Goal: Task Accomplishment & Management: Manage account settings

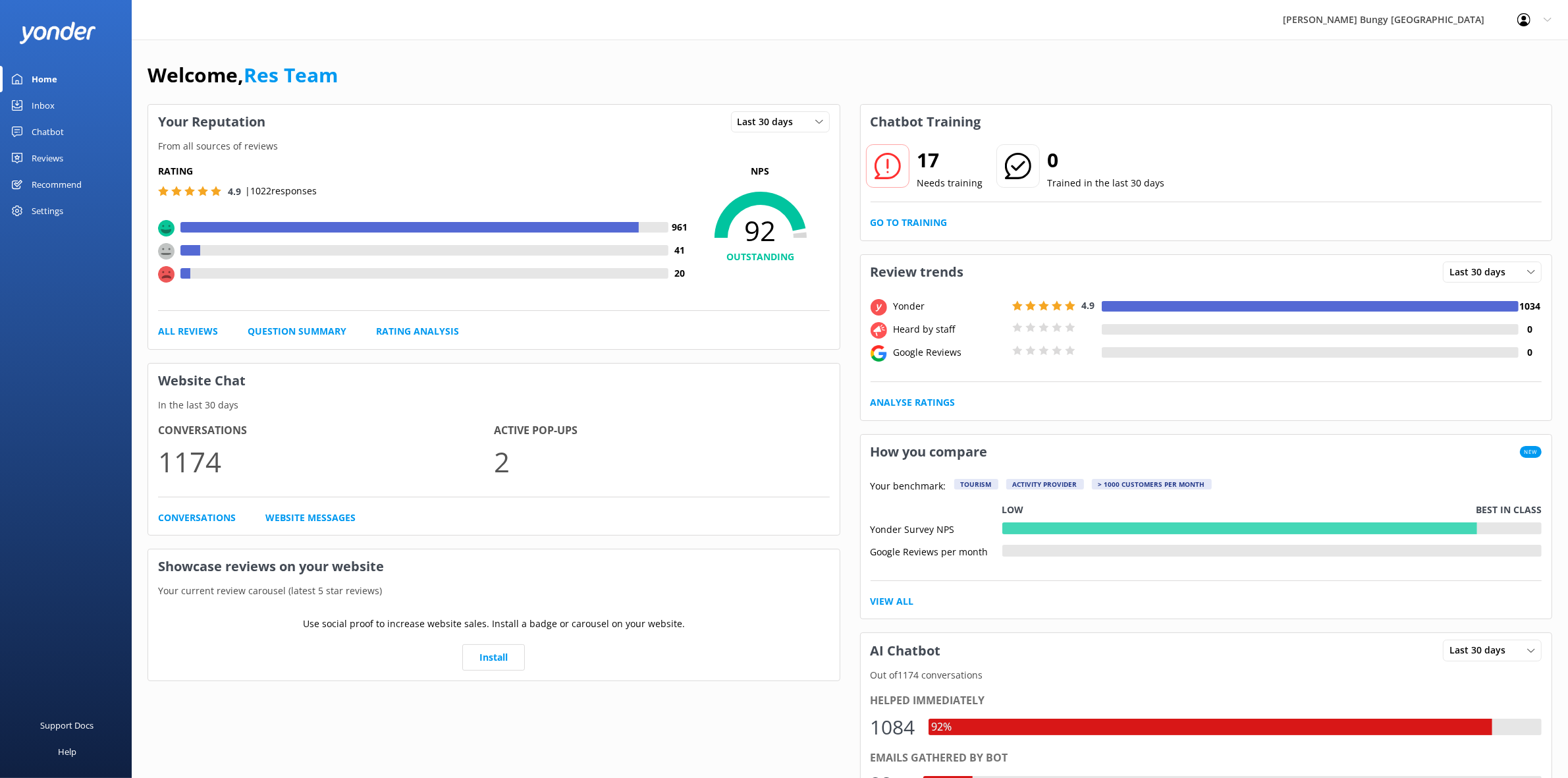
click at [74, 155] on link "Reviews" at bounding box center [66, 158] width 132 height 27
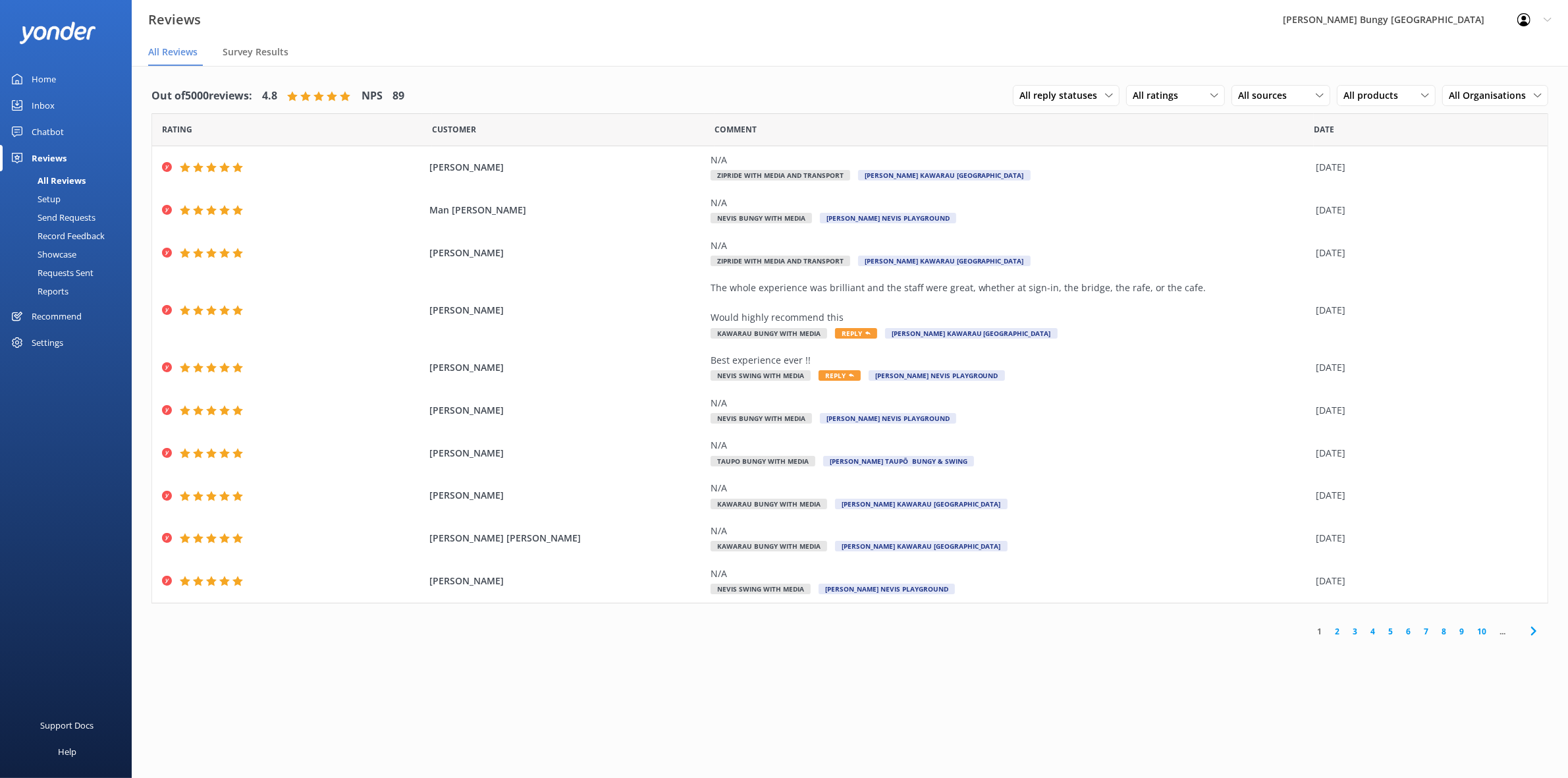
click at [1336, 630] on link "2" at bounding box center [1337, 632] width 18 height 13
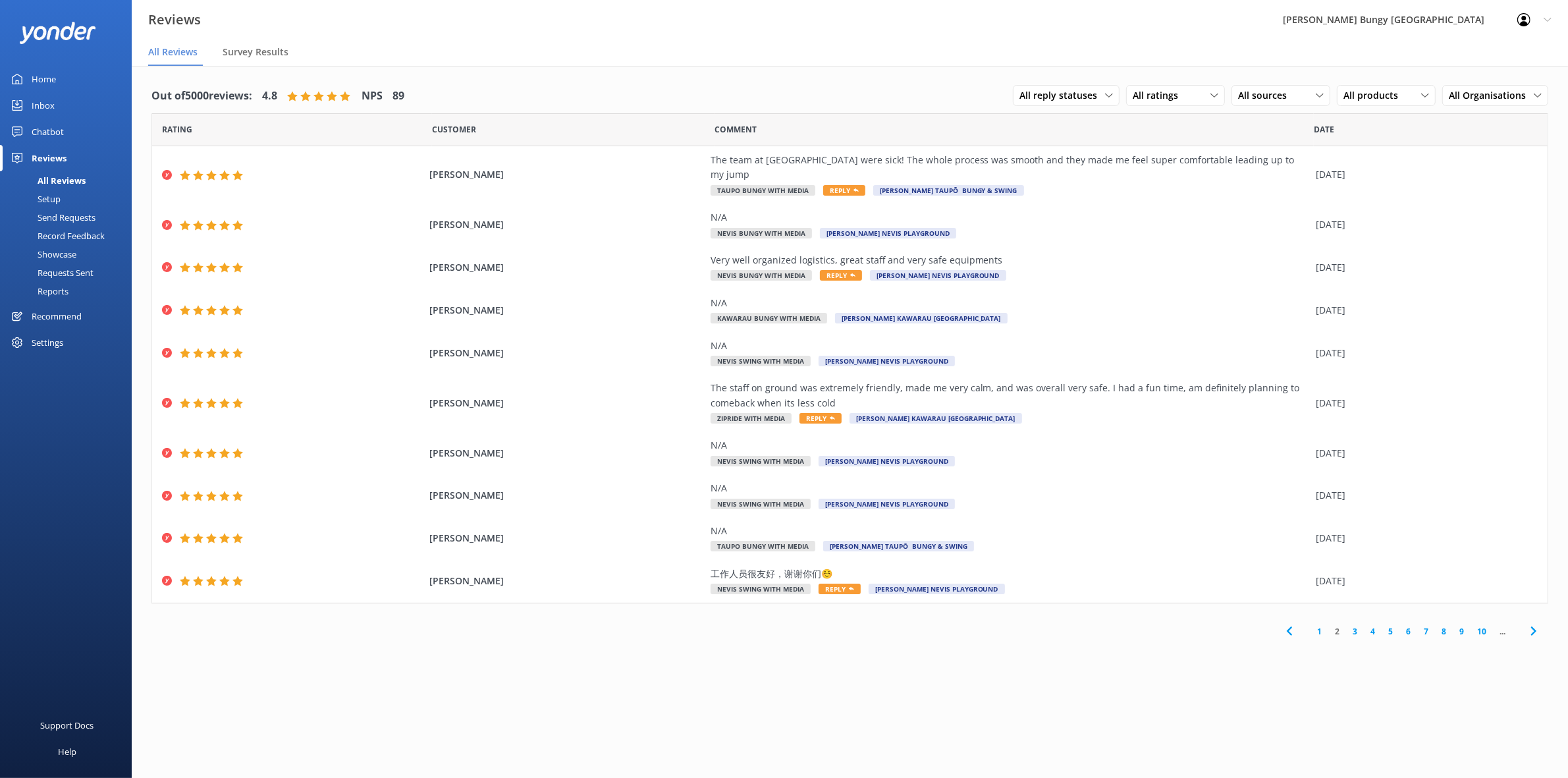
click at [1353, 625] on link "3" at bounding box center [1354, 632] width 18 height 13
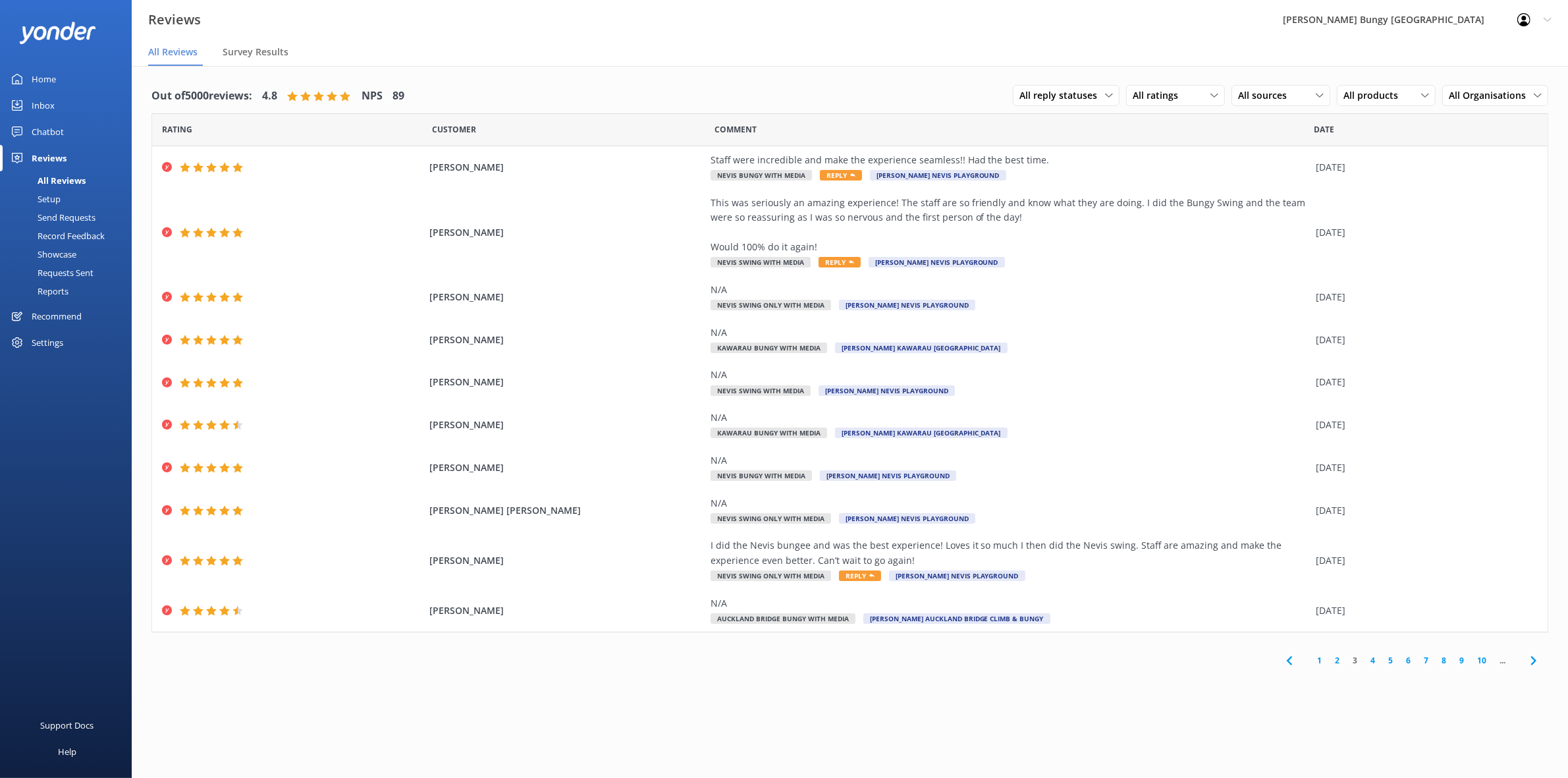
click at [1376, 660] on link "4" at bounding box center [1372, 660] width 18 height 13
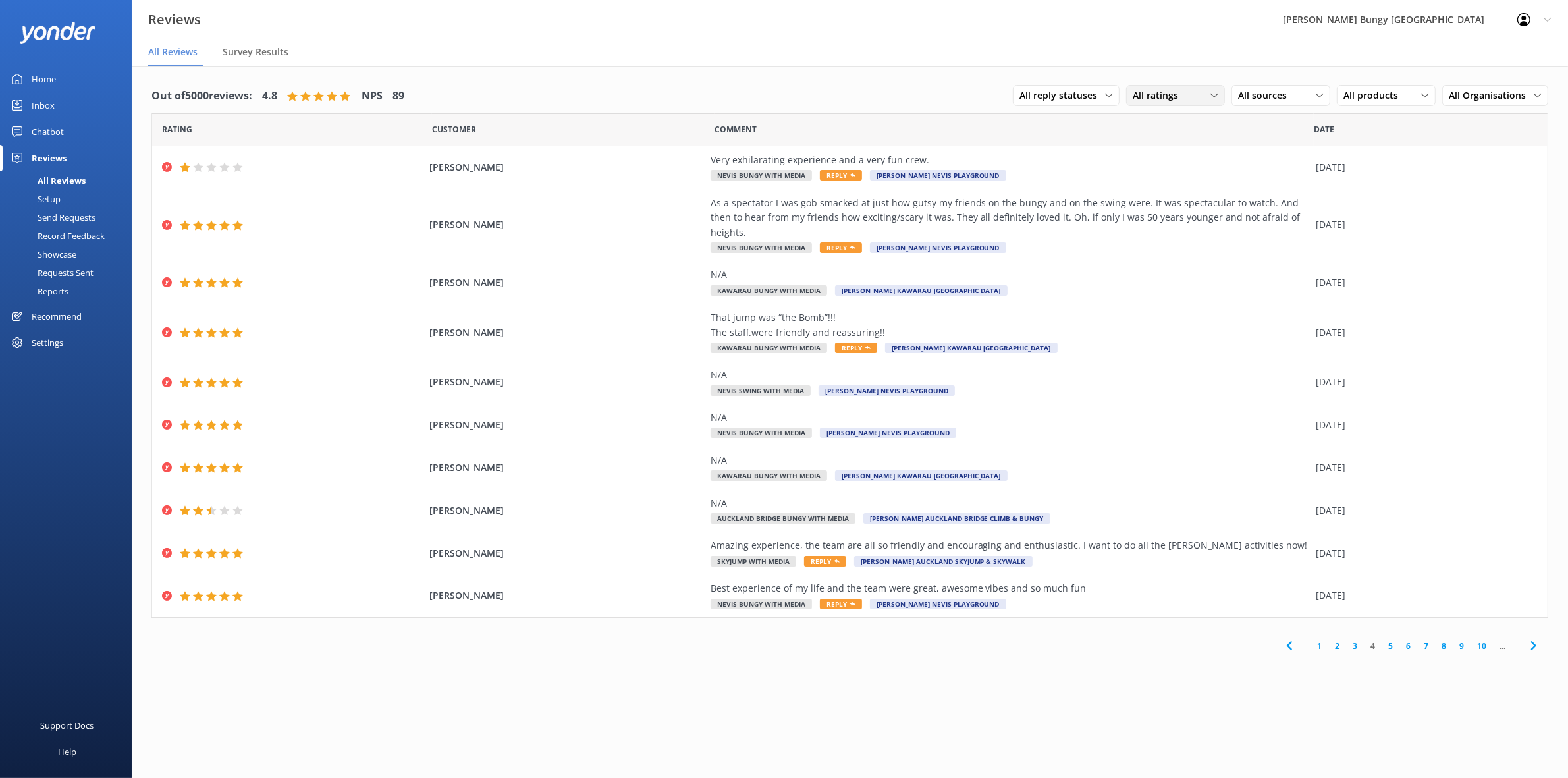
click at [1159, 94] on span "All ratings" at bounding box center [1159, 95] width 53 height 15
click at [1177, 203] on div "Detractors" at bounding box center [1175, 202] width 61 height 13
